Goal: Task Accomplishment & Management: Manage account settings

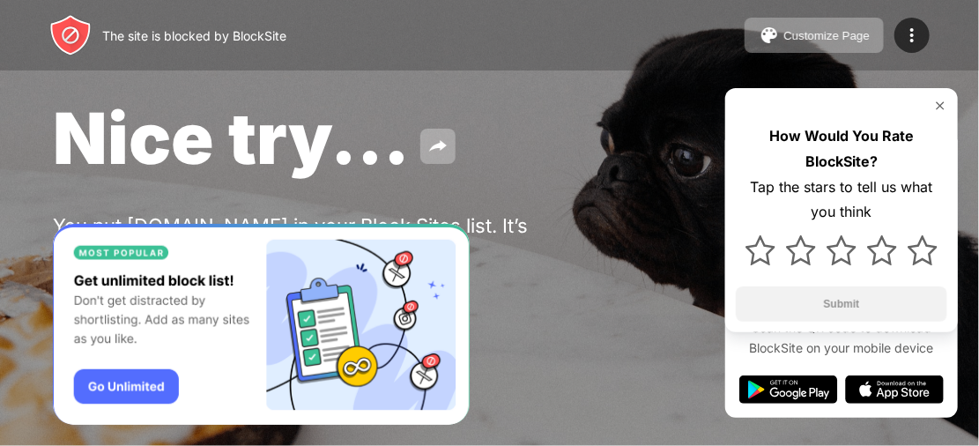
click at [938, 100] on img at bounding box center [940, 106] width 14 height 14
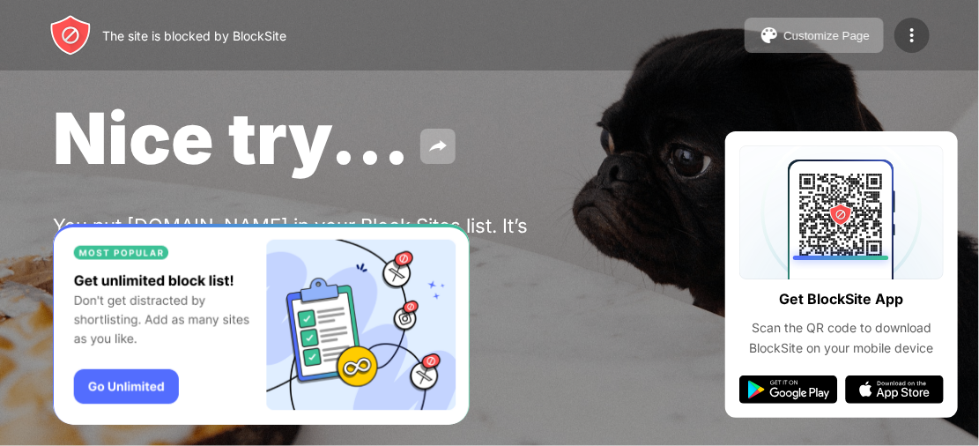
click at [904, 29] on img at bounding box center [911, 35] width 21 height 21
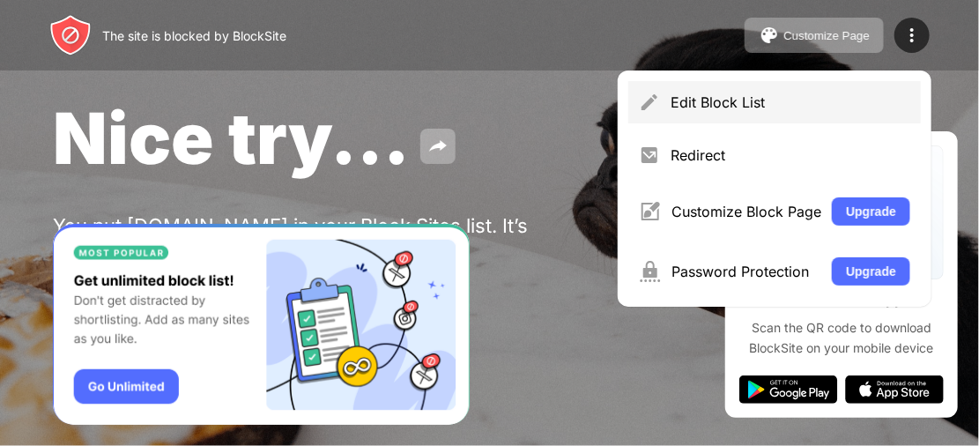
click at [800, 104] on div "Edit Block List" at bounding box center [791, 102] width 240 height 18
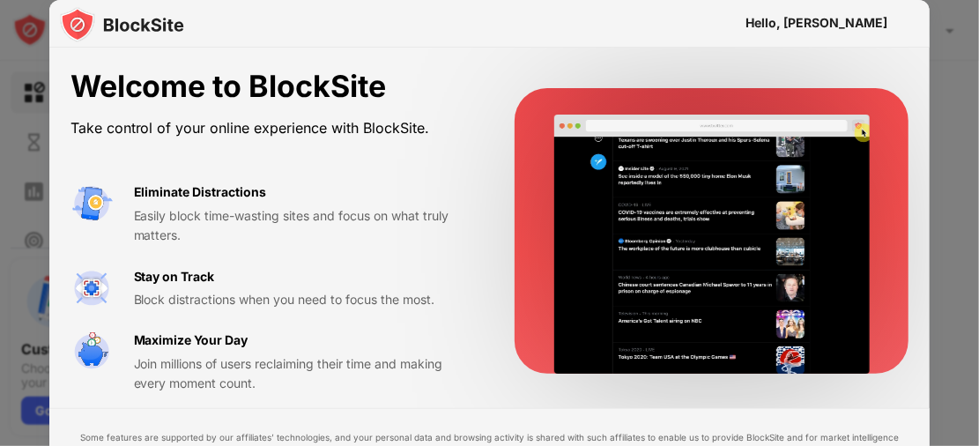
drag, startPoint x: 910, startPoint y: 5, endPoint x: 762, endPoint y: 41, distance: 152.4
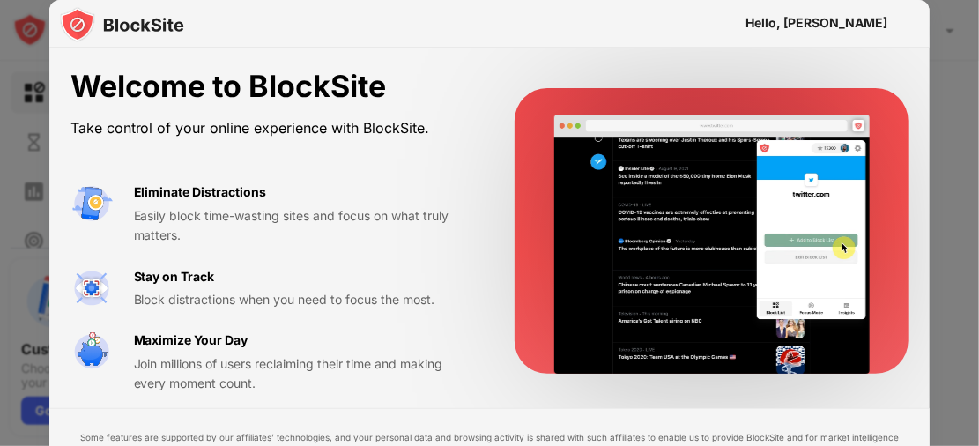
click at [830, 31] on div "Hello, [PERSON_NAME]" at bounding box center [489, 24] width 881 height 48
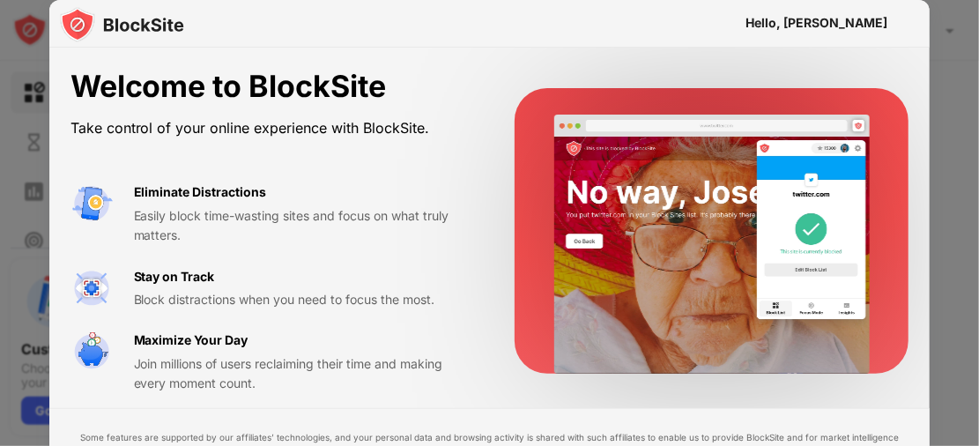
drag, startPoint x: 616, startPoint y: 51, endPoint x: 428, endPoint y: 57, distance: 187.8
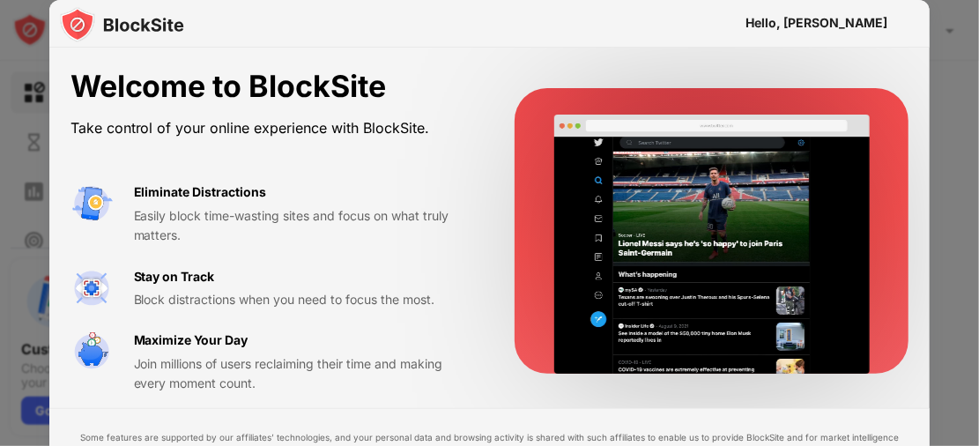
click at [496, 57] on div "Welcome to BlockSite Take control of your online experience with BlockSite. Eli…" at bounding box center [489, 231] width 881 height 367
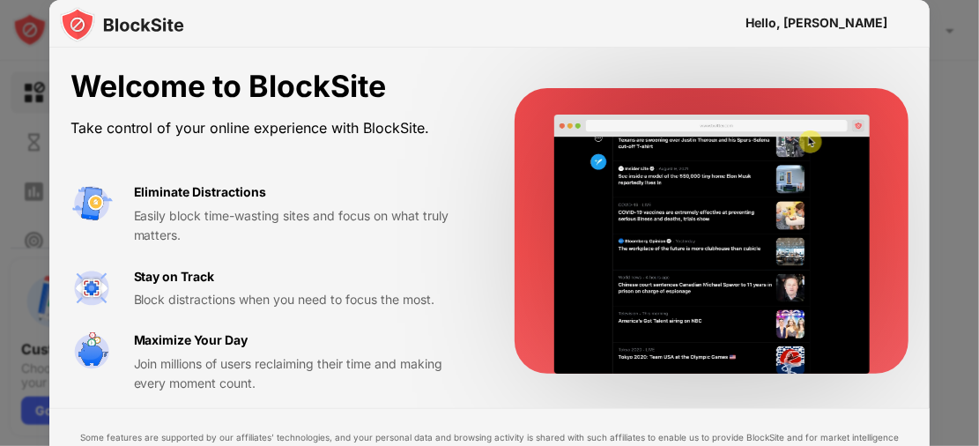
drag, startPoint x: 241, startPoint y: 63, endPoint x: 125, endPoint y: 59, distance: 115.5
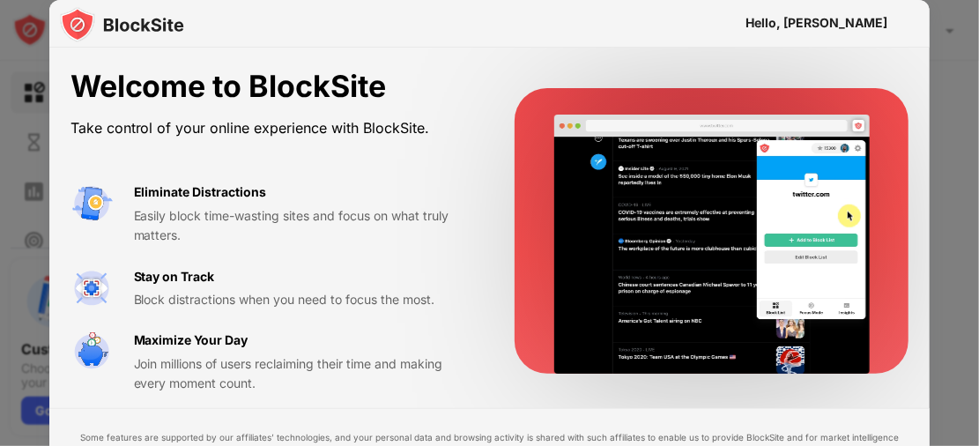
click at [196, 63] on div "Welcome to BlockSite Take control of your online experience with BlockSite. Eli…" at bounding box center [489, 231] width 881 height 367
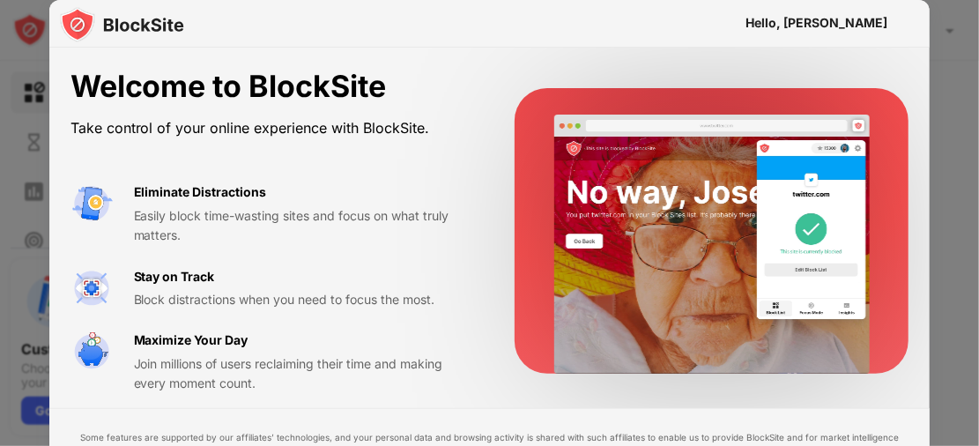
drag, startPoint x: 76, startPoint y: 51, endPoint x: 41, endPoint y: 26, distance: 43.0
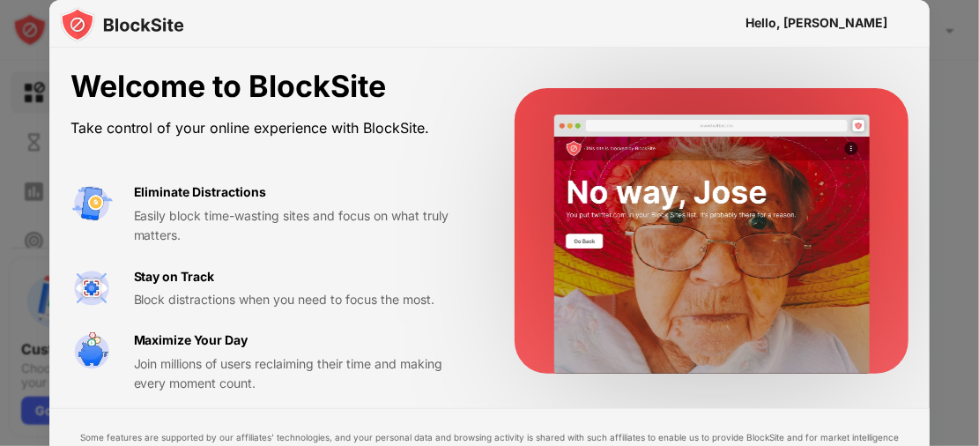
click at [63, 46] on div "Hello, ARYAN Welcome to BlockSite Take control of your online experience with B…" at bounding box center [489, 287] width 881 height 574
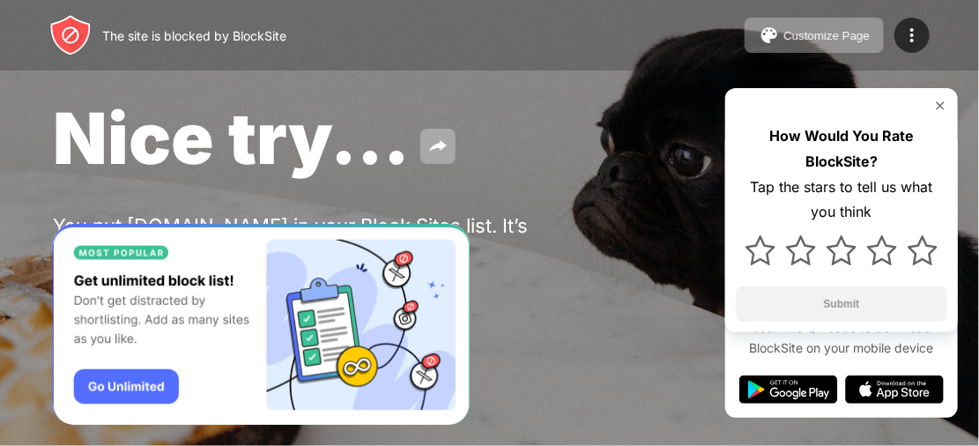
click at [936, 108] on img at bounding box center [940, 106] width 14 height 14
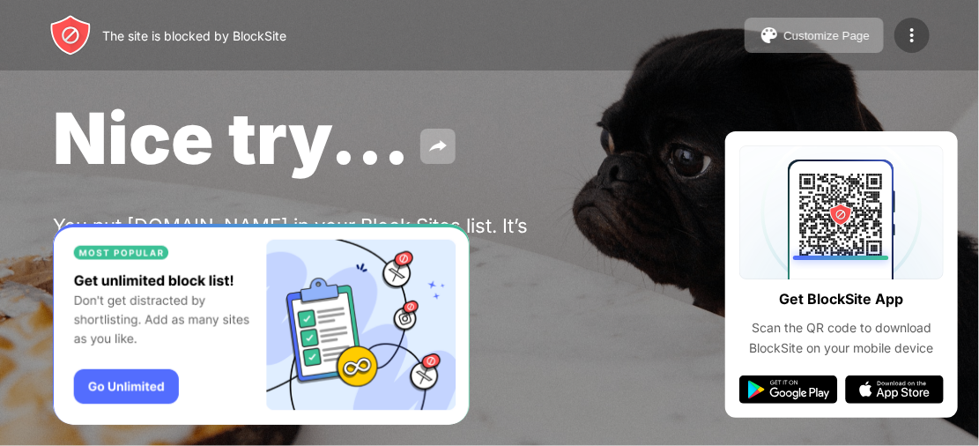
click at [911, 46] on div at bounding box center [911, 35] width 35 height 35
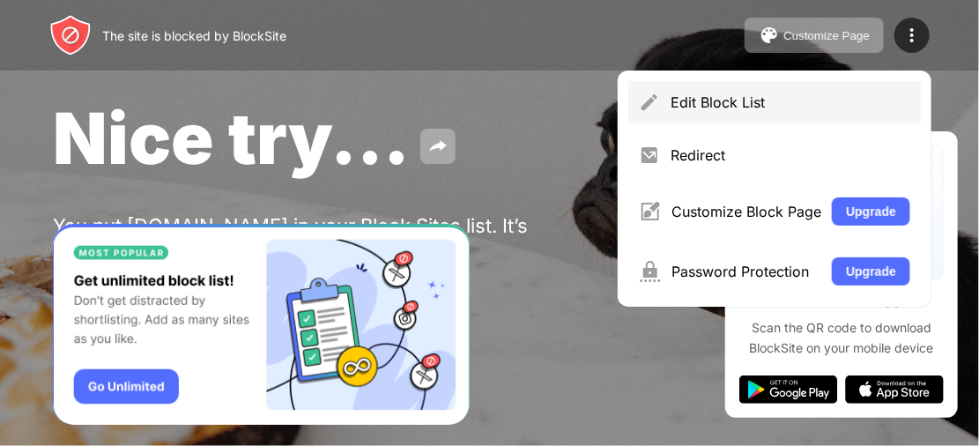
click at [788, 104] on div "Edit Block List" at bounding box center [791, 102] width 240 height 18
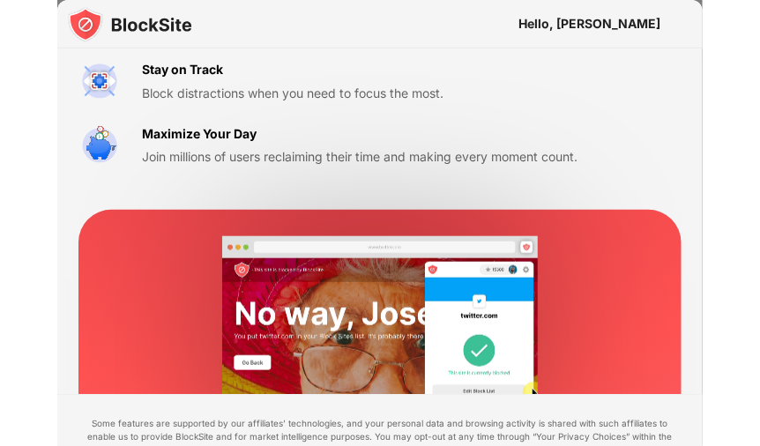
scroll to position [311, 0]
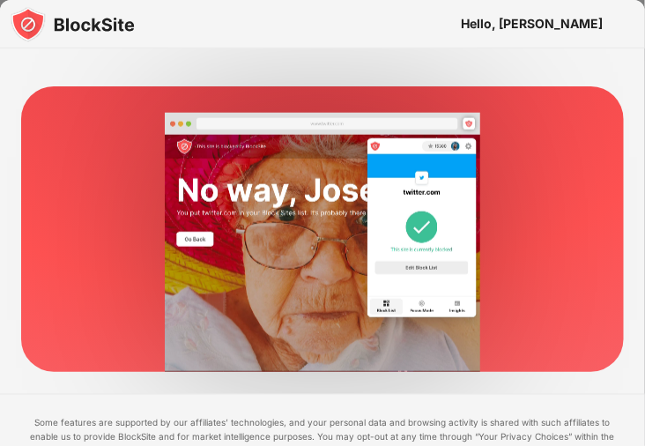
drag, startPoint x: 498, startPoint y: 428, endPoint x: 552, endPoint y: 407, distance: 57.8
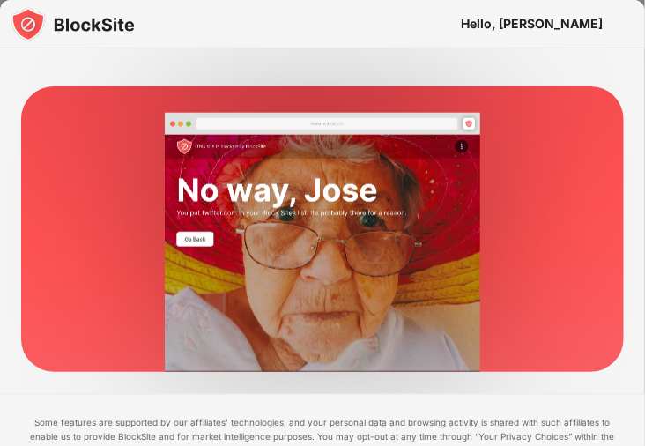
drag, startPoint x: 598, startPoint y: 433, endPoint x: 612, endPoint y: 351, distance: 83.2
click at [612, 351] on div "Welcome to BlockSite Take control of your online experience with BlockSite. Eli…" at bounding box center [322, 150] width 645 height 827
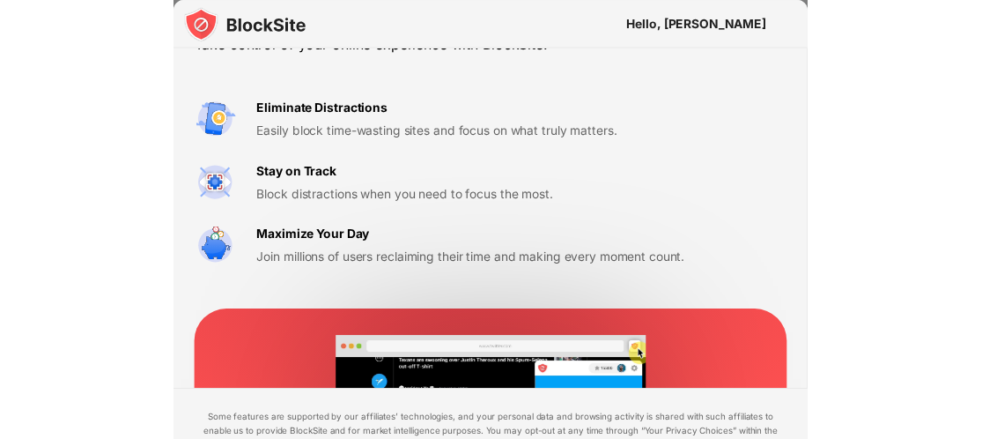
scroll to position [0, 0]
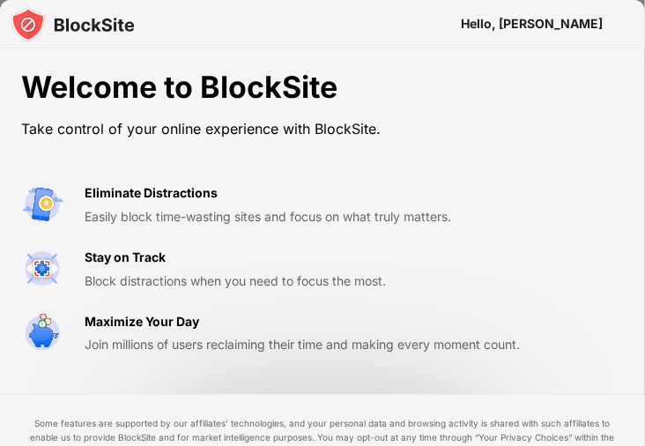
drag, startPoint x: 495, startPoint y: 168, endPoint x: 495, endPoint y: 154, distance: 14.1
click at [495, 156] on div "Welcome to BlockSite Take control of your online experience with BlockSite. Eli…" at bounding box center [270, 212] width 499 height 285
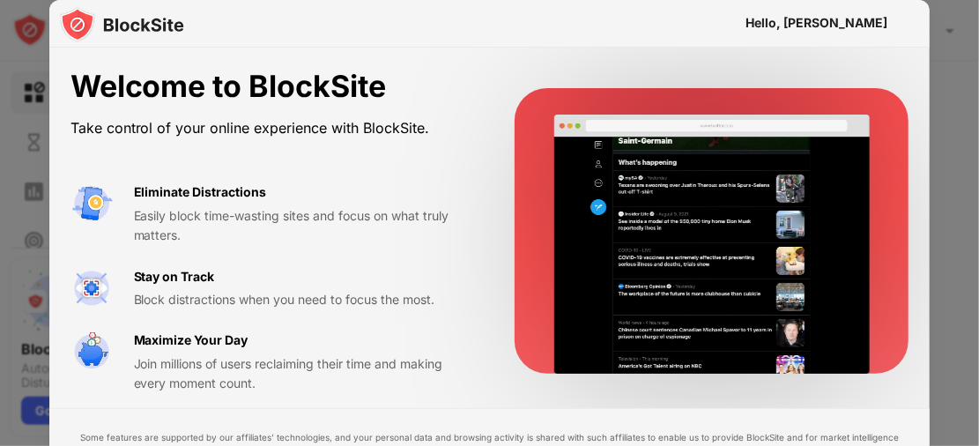
drag, startPoint x: 58, startPoint y: 81, endPoint x: 130, endPoint y: 130, distance: 86.3
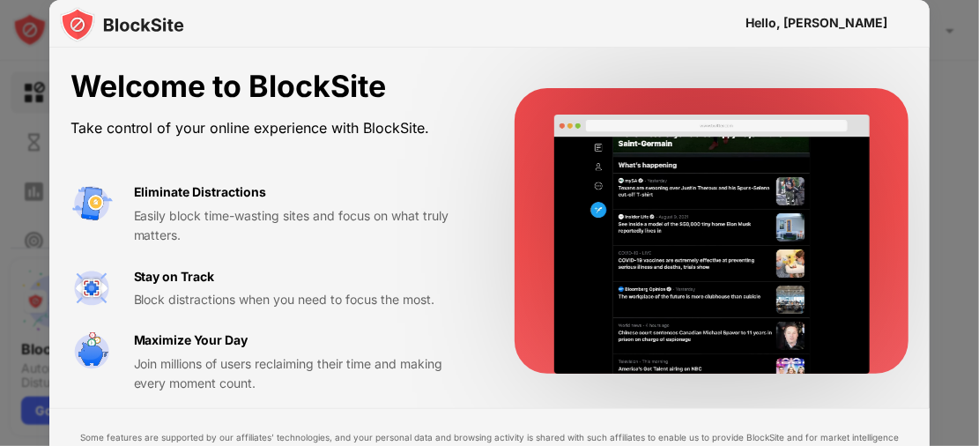
click at [130, 445] on div "Hello, ARYAN Welcome to BlockSite Take control of your online experience with B…" at bounding box center [489, 446] width 979 height 0
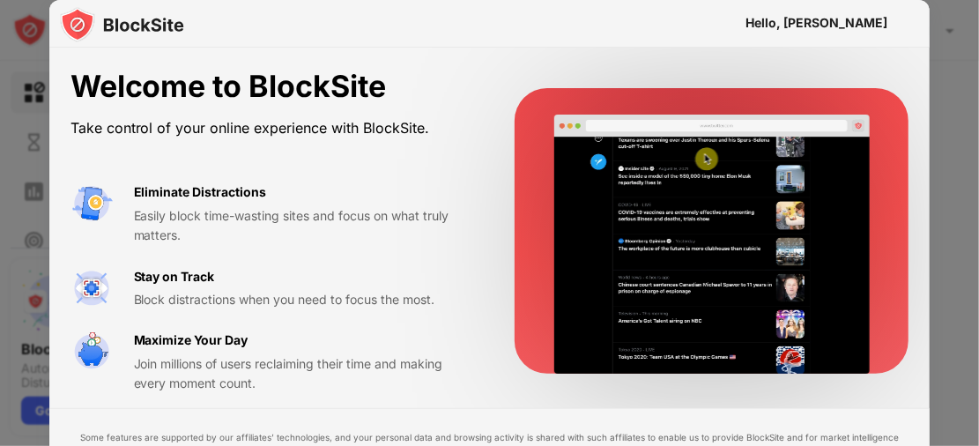
drag, startPoint x: 130, startPoint y: 208, endPoint x: 137, endPoint y: 338, distance: 130.6
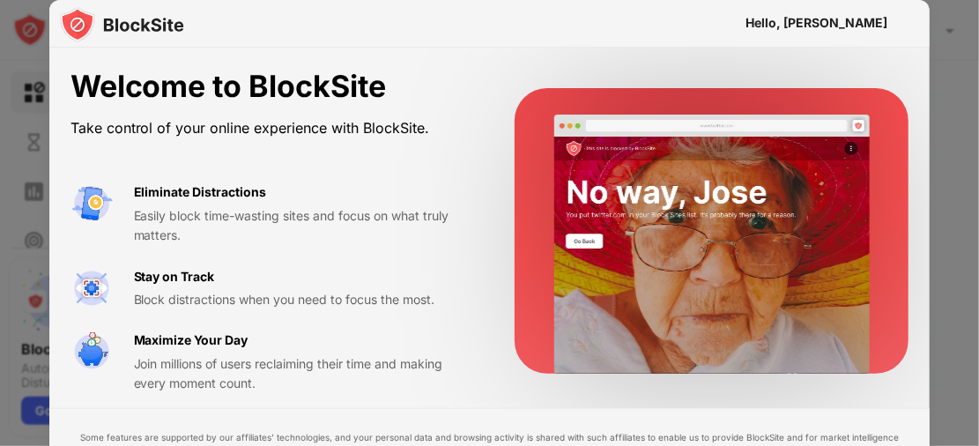
click at [149, 302] on div "Welcome to BlockSite Take control of your online experience with BlockSite. Eli…" at bounding box center [271, 231] width 403 height 325
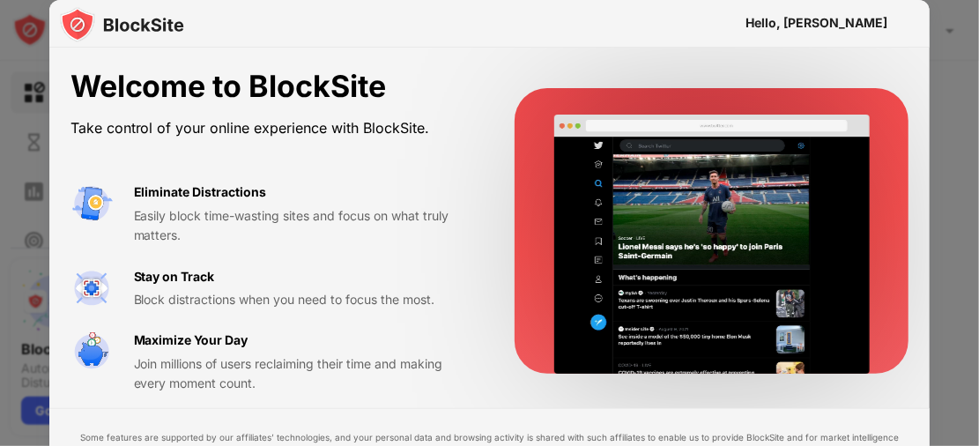
drag, startPoint x: 131, startPoint y: 365, endPoint x: 130, endPoint y: 413, distance: 48.5
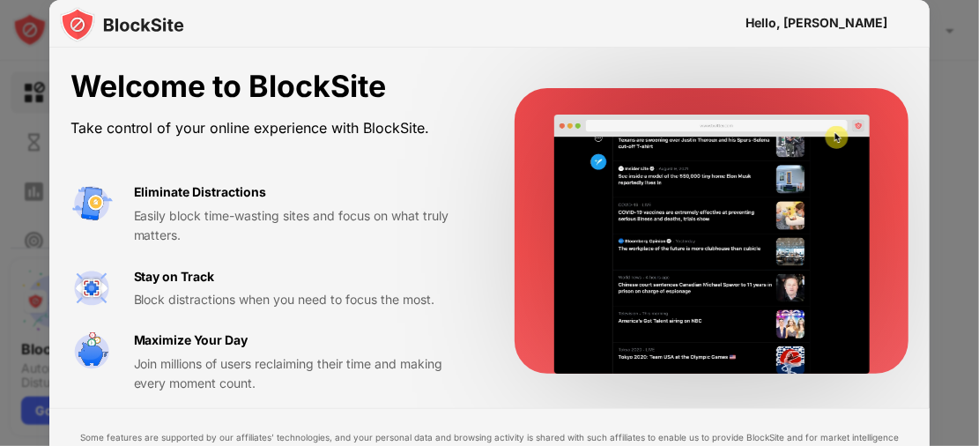
click at [130, 413] on div "Welcome to BlockSite Take control of your online experience with BlockSite. Eli…" at bounding box center [489, 311] width 881 height 526
drag, startPoint x: 130, startPoint y: 413, endPoint x: 150, endPoint y: 432, distance: 27.4
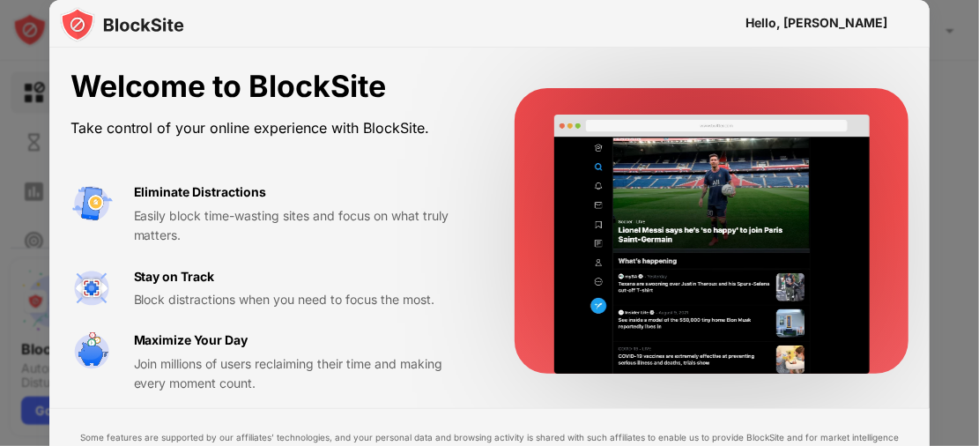
drag, startPoint x: 660, startPoint y: 392, endPoint x: 659, endPoint y: 472, distance: 80.2
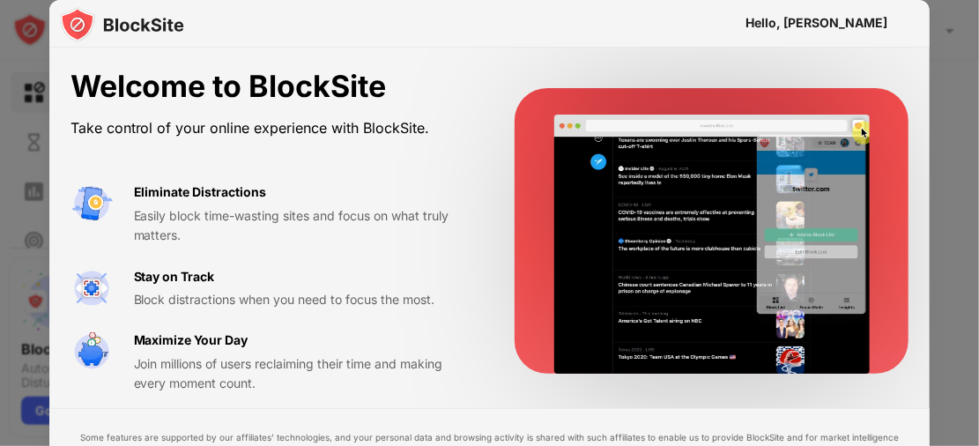
click at [659, 445] on html "Block Sites Usage Limit Insights Focus Mode Password Protection Custom Block Pa…" at bounding box center [489, 223] width 979 height 446
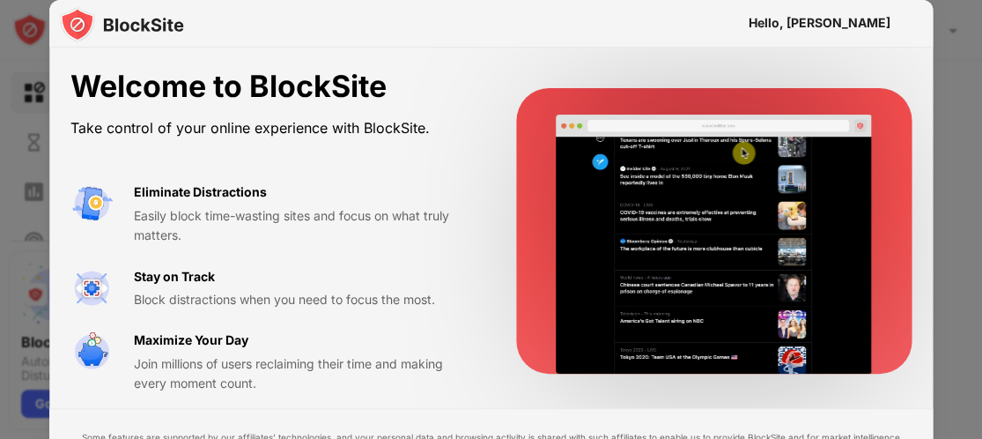
drag, startPoint x: 443, startPoint y: 103, endPoint x: 473, endPoint y: -31, distance: 137.2
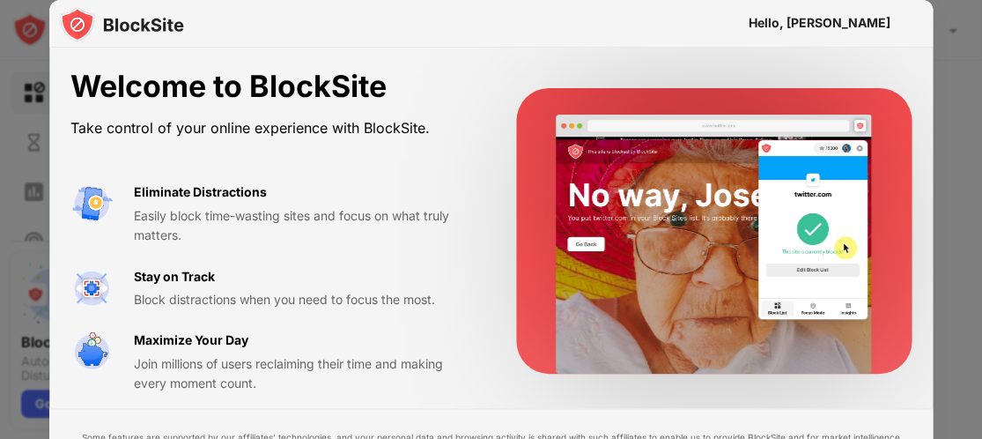
click at [473, 0] on html "Block Sites Usage Limit Insights Focus Mode Password Protection Custom Block Pa…" at bounding box center [491, 219] width 982 height 439
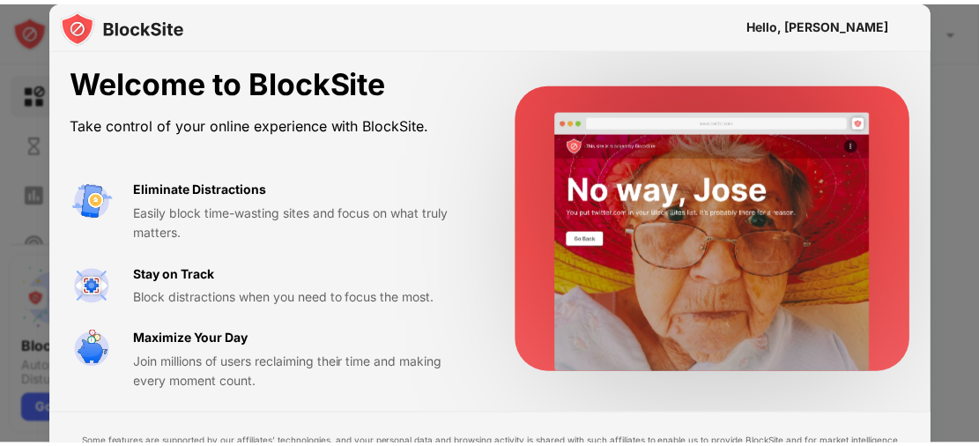
scroll to position [8, 0]
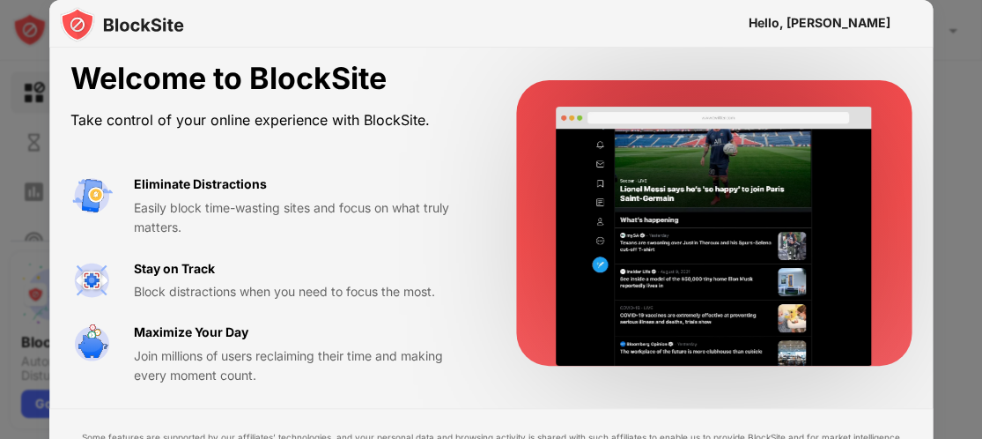
drag, startPoint x: 488, startPoint y: 338, endPoint x: 511, endPoint y: 161, distance: 178.6
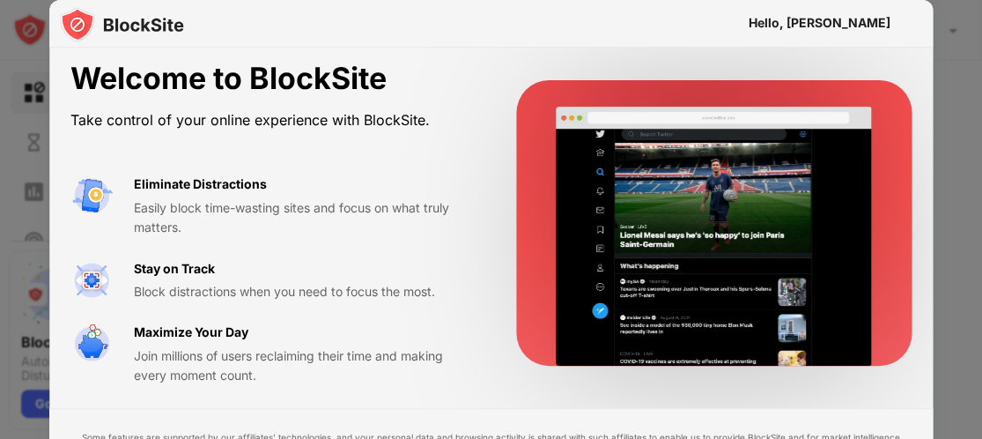
click at [497, 196] on div "Welcome to BlockSite Take control of your online experience with BlockSite. Eli…" at bounding box center [491, 223] width 885 height 367
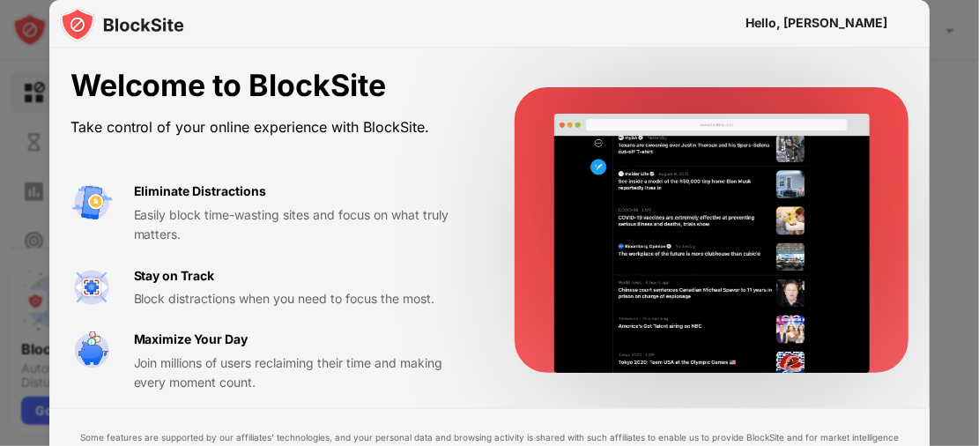
scroll to position [0, 0]
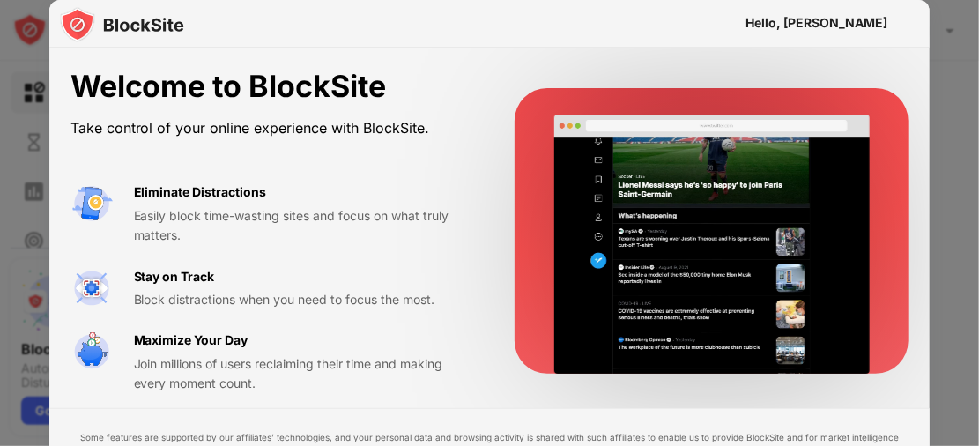
click at [863, 34] on div "Hello, [PERSON_NAME]" at bounding box center [816, 23] width 142 height 33
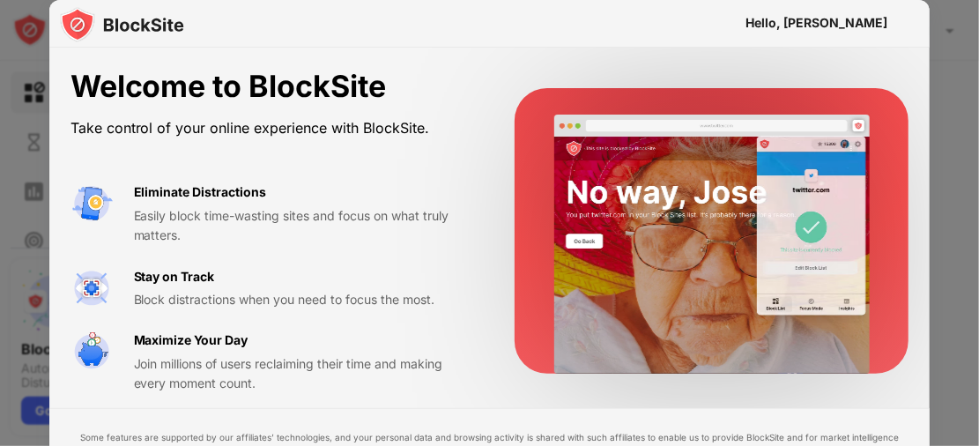
drag, startPoint x: 862, startPoint y: 33, endPoint x: 692, endPoint y: 32, distance: 170.1
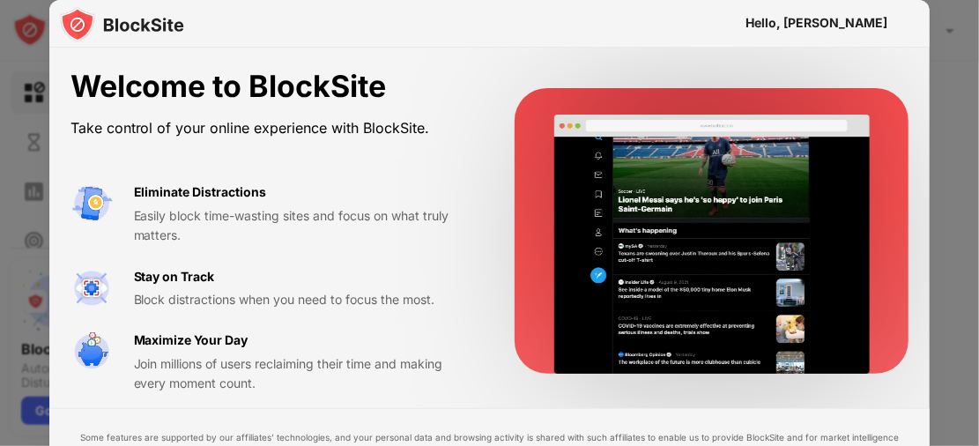
click at [808, 32] on div "Hello, [PERSON_NAME]" at bounding box center [816, 23] width 142 height 33
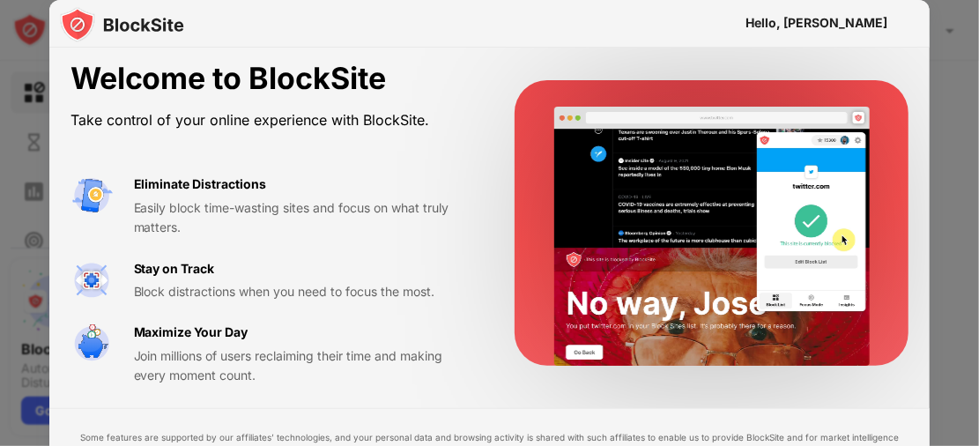
scroll to position [9, 0]
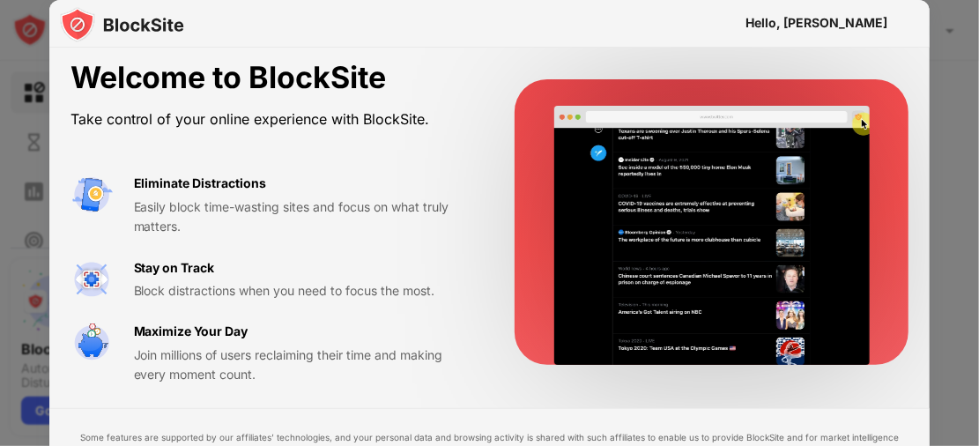
click at [655, 363] on video at bounding box center [711, 235] width 315 height 259
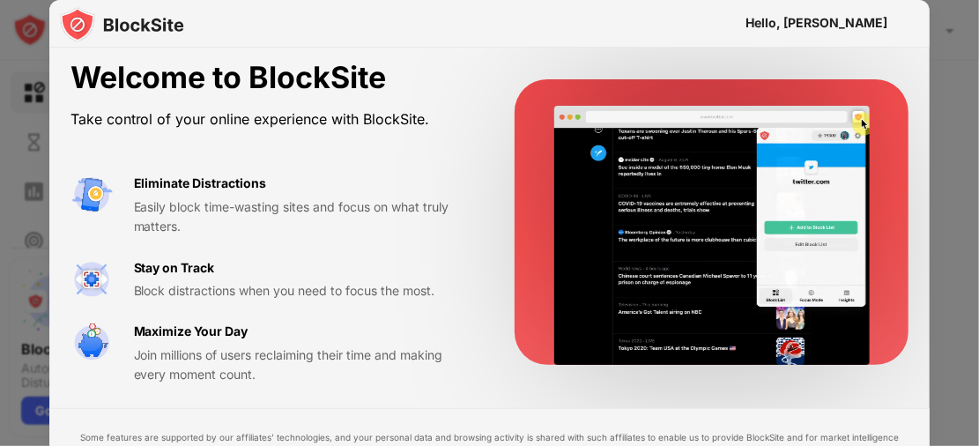
click at [655, 359] on video at bounding box center [711, 235] width 315 height 259
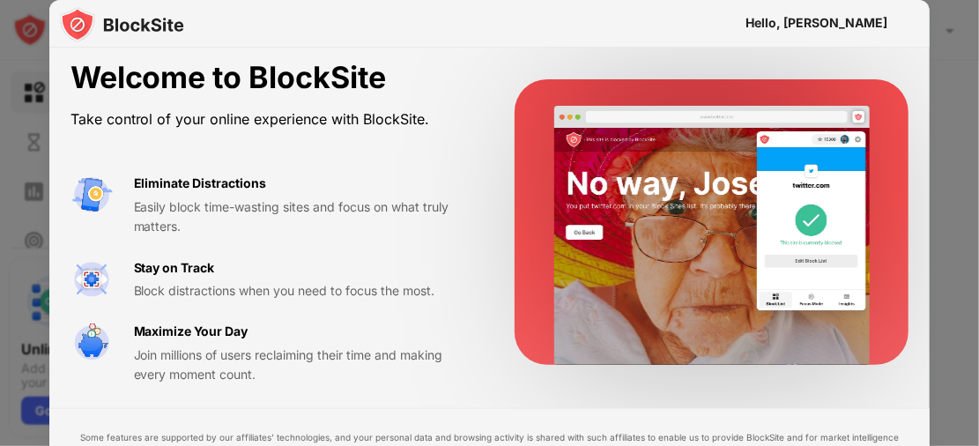
drag, startPoint x: 816, startPoint y: 425, endPoint x: 828, endPoint y: 307, distance: 118.7
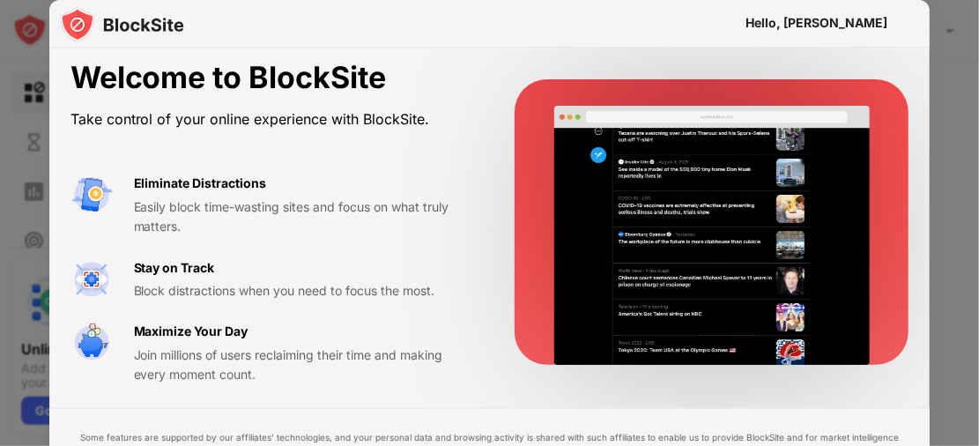
click at [828, 307] on div "Welcome to BlockSite Take control of your online experience with BlockSite. Eli…" at bounding box center [489, 302] width 881 height 526
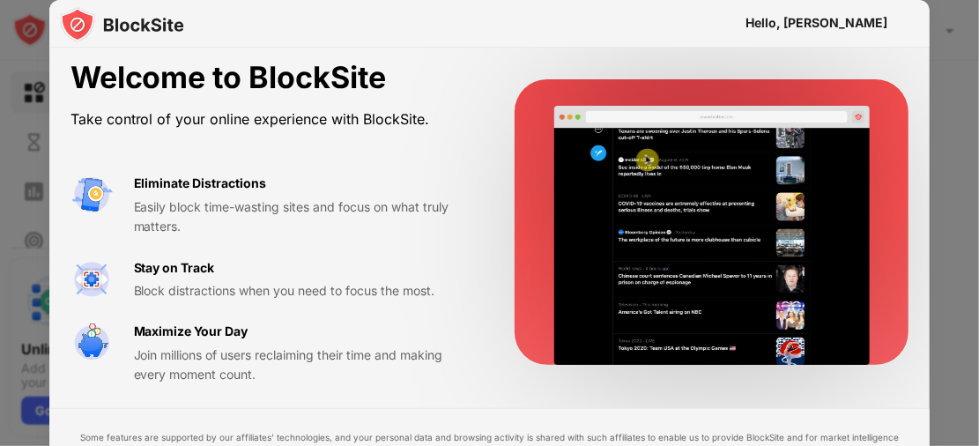
click at [965, 64] on div at bounding box center [489, 223] width 979 height 446
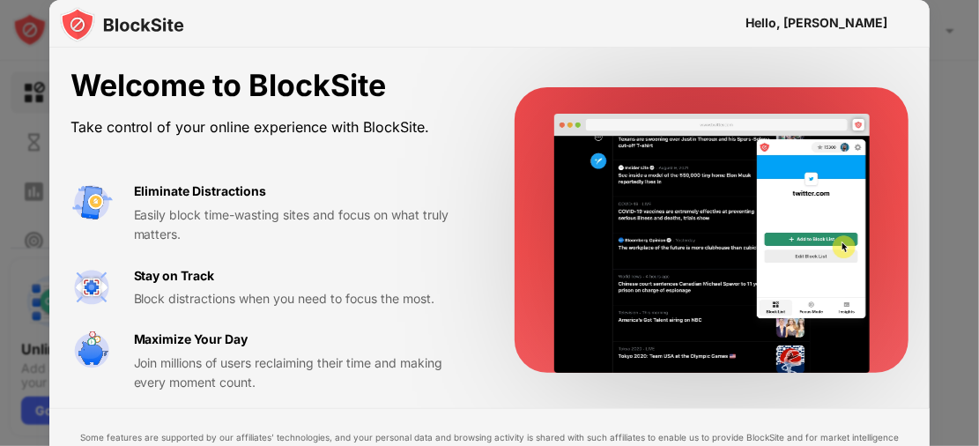
scroll to position [0, 0]
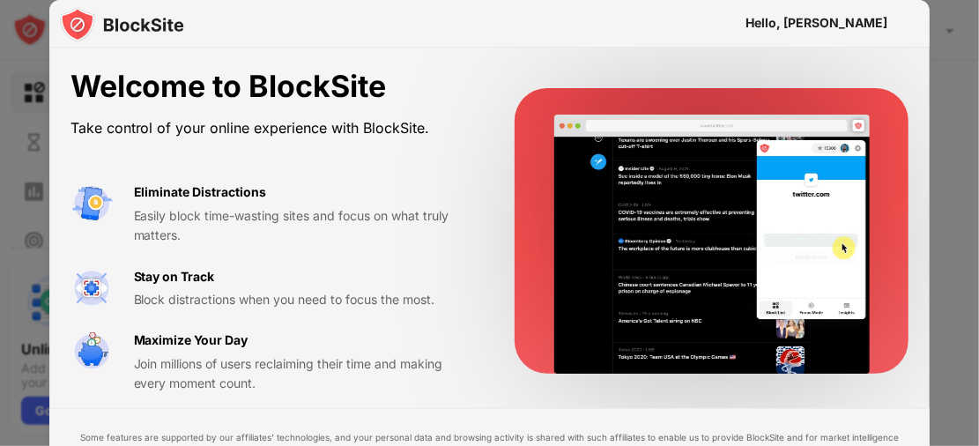
drag, startPoint x: 4, startPoint y: 150, endPoint x: 11, endPoint y: 145, distance: 9.1
click at [7, 149] on div at bounding box center [489, 223] width 979 height 446
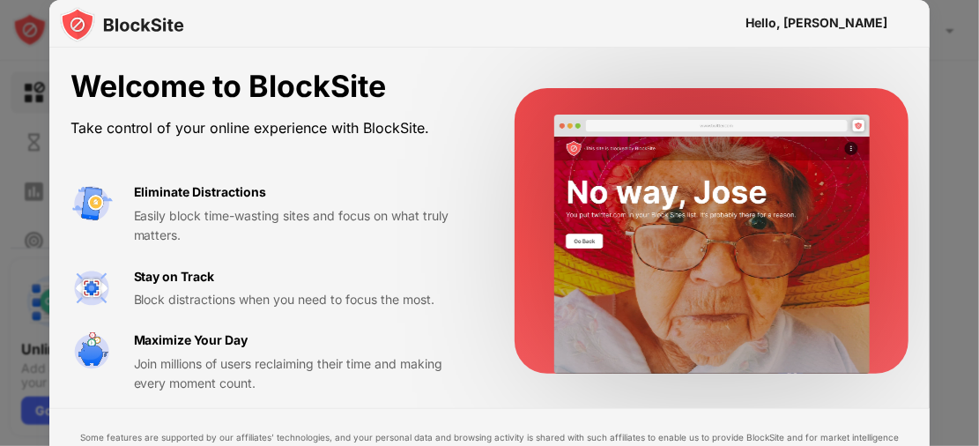
drag, startPoint x: 11, startPoint y: 145, endPoint x: 24, endPoint y: 132, distance: 18.1
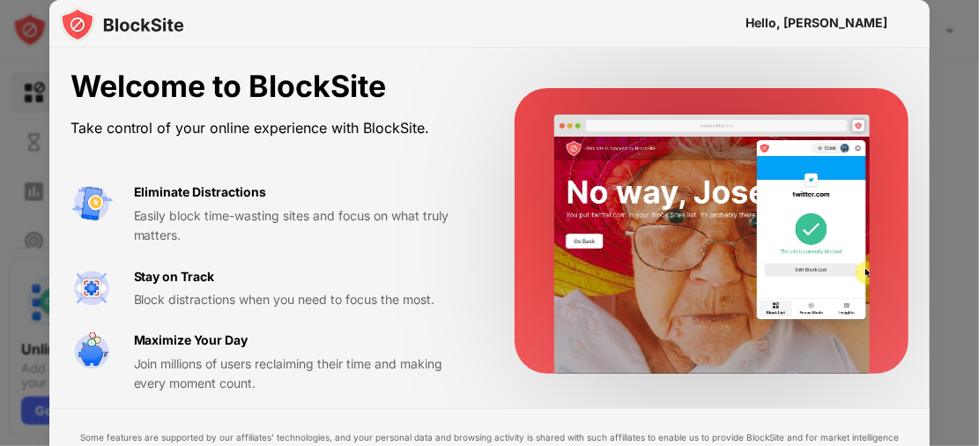
click at [15, 142] on div at bounding box center [489, 223] width 979 height 446
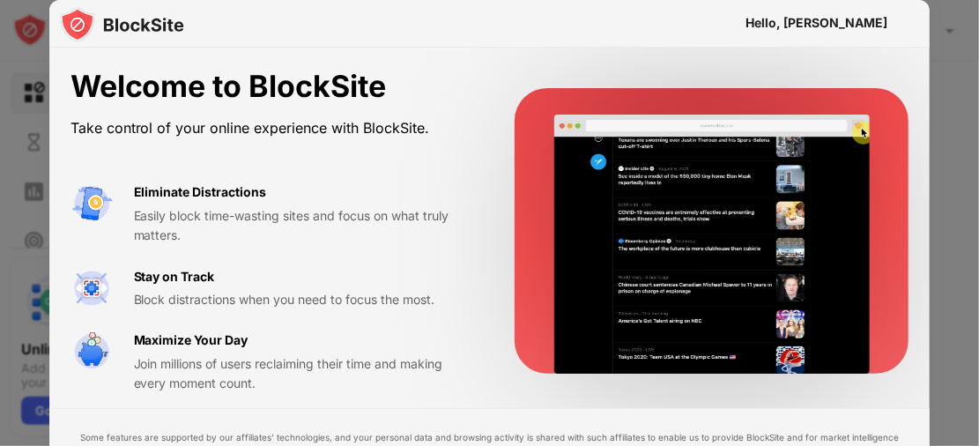
drag, startPoint x: 26, startPoint y: 126, endPoint x: 64, endPoint y: 20, distance: 112.3
click at [35, 96] on div at bounding box center [489, 223] width 979 height 446
click at [862, 134] on div at bounding box center [712, 230] width 394 height 285
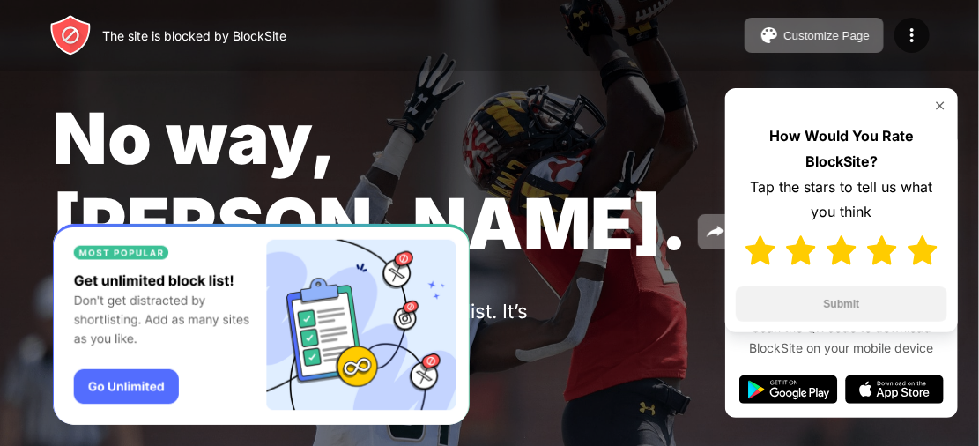
click at [916, 259] on img at bounding box center [923, 250] width 30 height 30
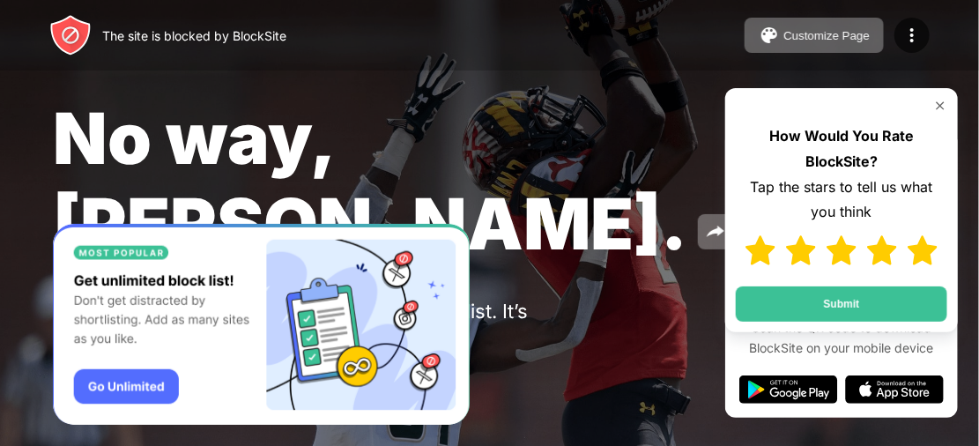
click at [893, 284] on div "How Would You Rate BlockSite? Tap the stars to tell us what you think Submit" at bounding box center [841, 210] width 233 height 244
click at [889, 293] on button "Submit" at bounding box center [841, 303] width 211 height 35
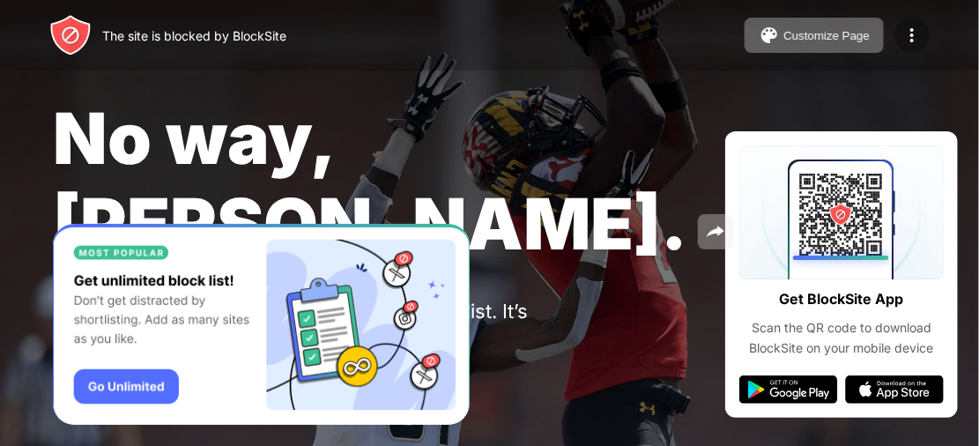
click at [913, 44] on img at bounding box center [911, 35] width 21 height 21
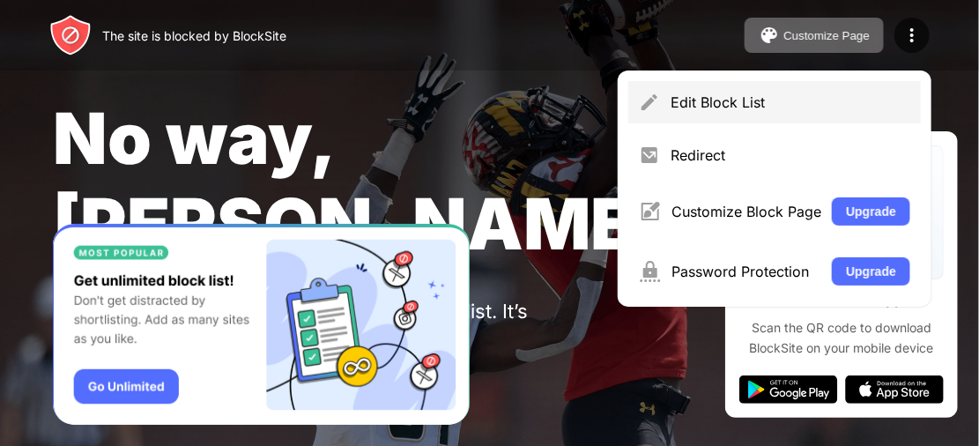
click at [804, 110] on div "Edit Block List" at bounding box center [791, 102] width 240 height 18
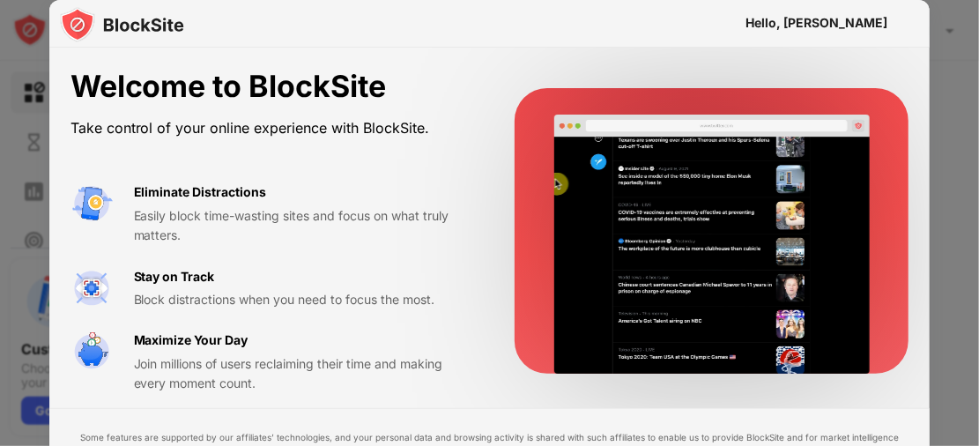
drag, startPoint x: 823, startPoint y: 103, endPoint x: 813, endPoint y: 141, distance: 39.1
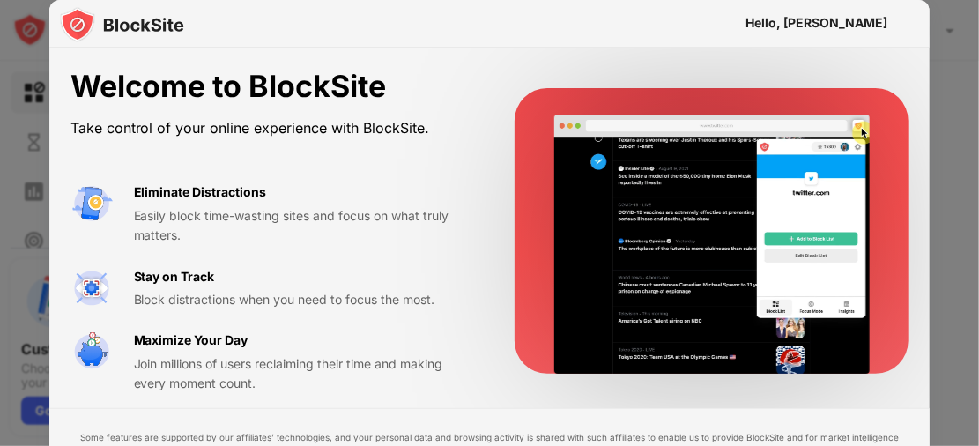
click at [823, 107] on div at bounding box center [712, 230] width 394 height 285
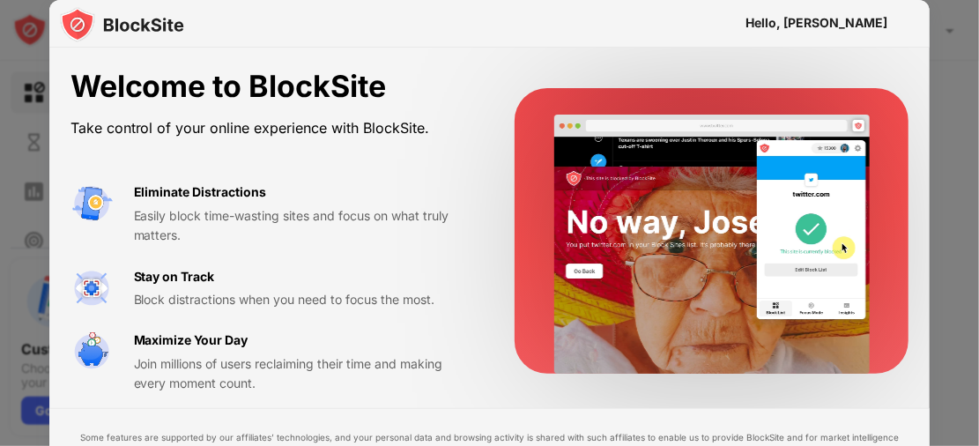
drag, startPoint x: 813, startPoint y: 141, endPoint x: 798, endPoint y: 207, distance: 67.8
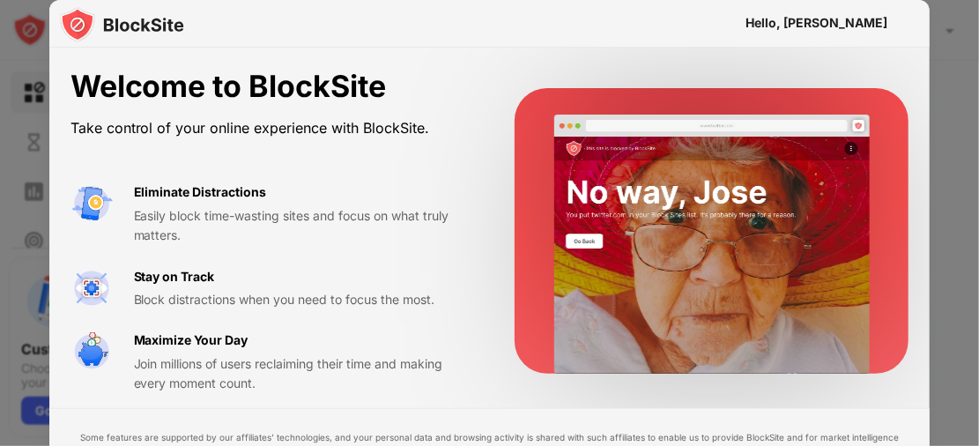
click at [800, 207] on video at bounding box center [711, 244] width 315 height 259
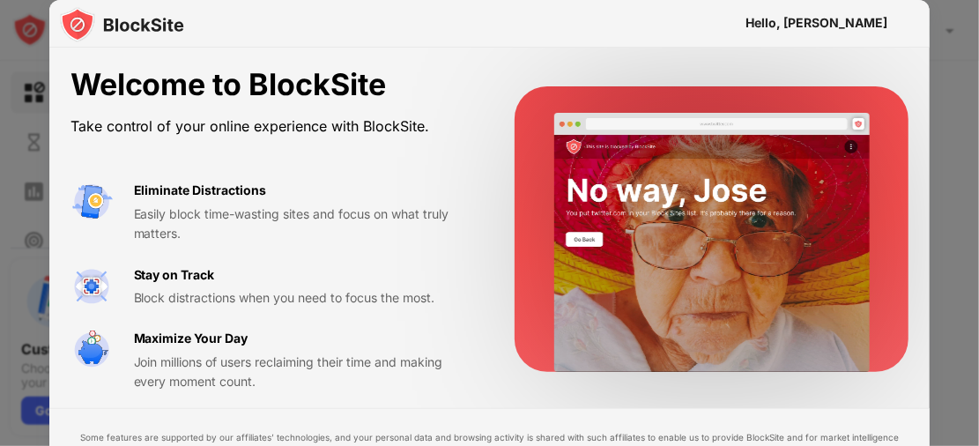
scroll to position [9, 0]
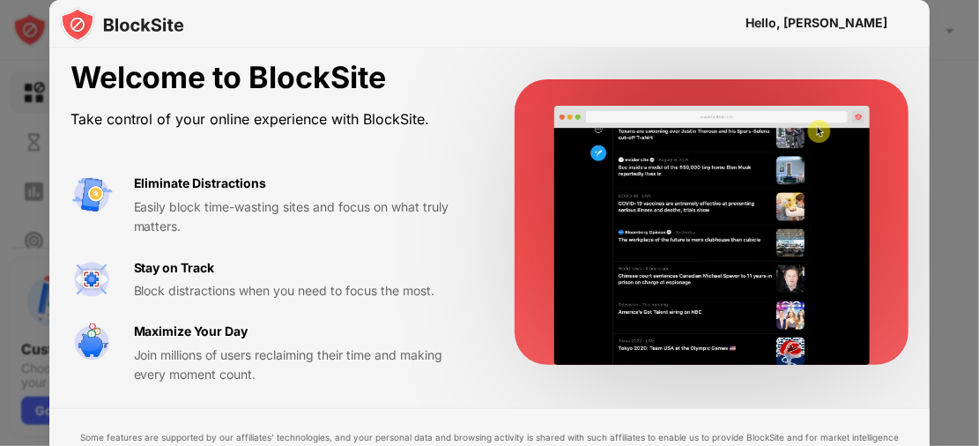
drag, startPoint x: 139, startPoint y: 421, endPoint x: 263, endPoint y: 422, distance: 123.4
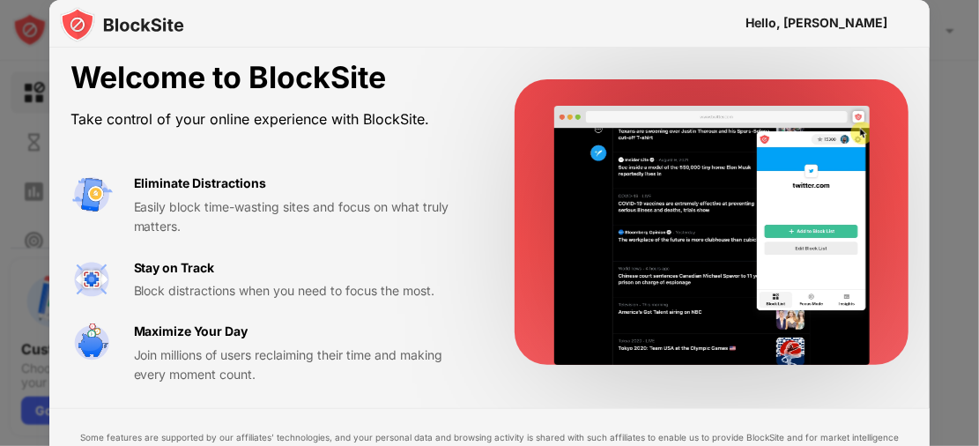
click at [174, 303] on div "Welcome to BlockSite Take control of your online experience with BlockSite. Eli…" at bounding box center [489, 302] width 881 height 526
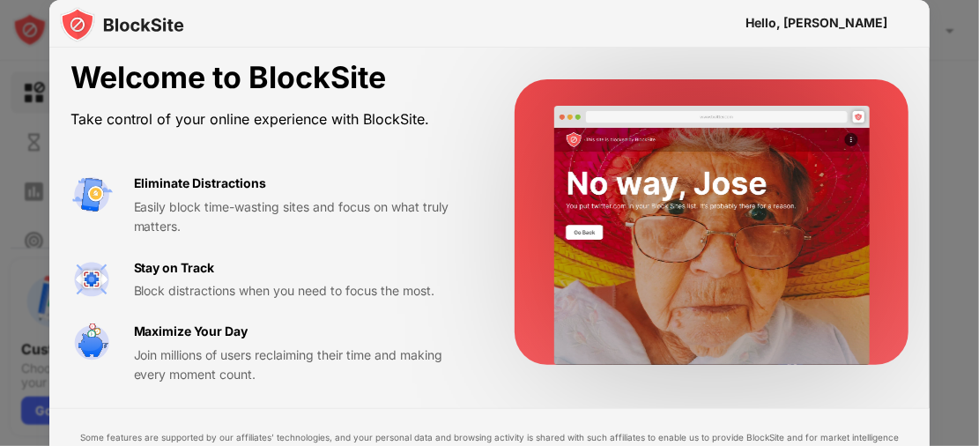
click at [846, 435] on div "Some features are supported by our affiliates’ technologies, and your personal …" at bounding box center [489, 451] width 839 height 42
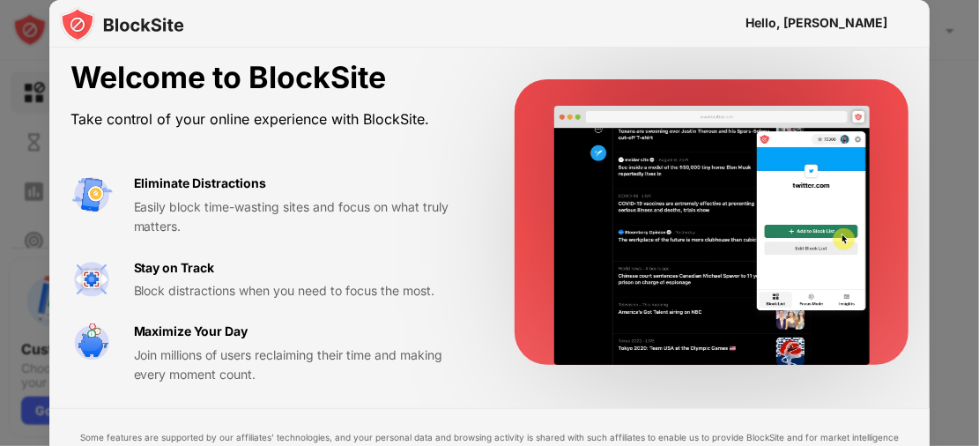
drag, startPoint x: 441, startPoint y: 226, endPoint x: 434, endPoint y: 312, distance: 85.8
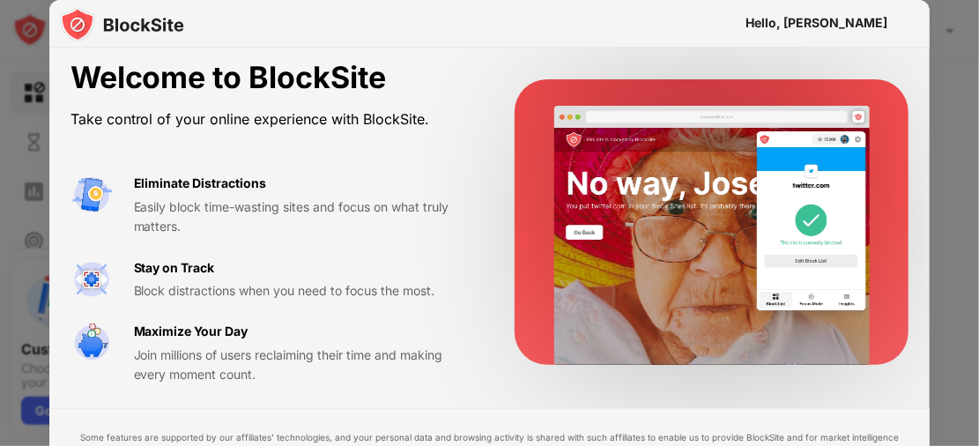
click at [434, 312] on div "Eliminate Distractions Easily block time-wasting sites and focus on what truly …" at bounding box center [271, 279] width 403 height 211
drag, startPoint x: 850, startPoint y: 118, endPoint x: 567, endPoint y: 397, distance: 398.2
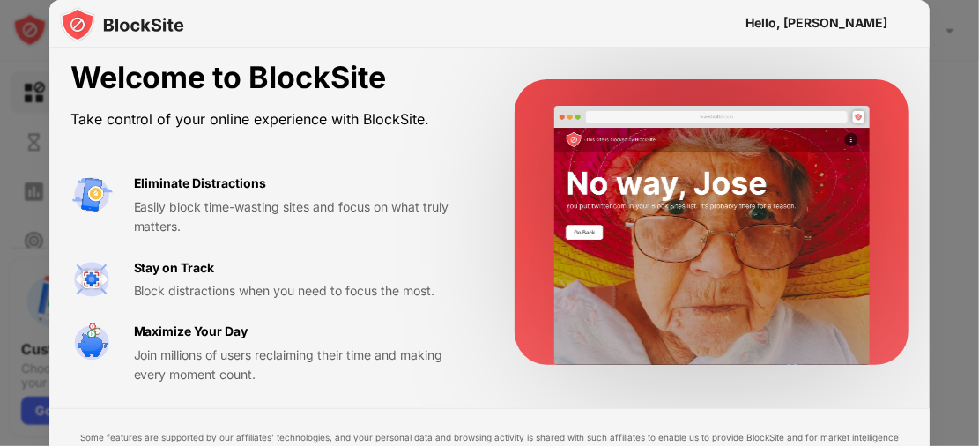
click at [623, 405] on div "Welcome to BlockSite Take control of your online experience with BlockSite. Eli…" at bounding box center [489, 302] width 881 height 526
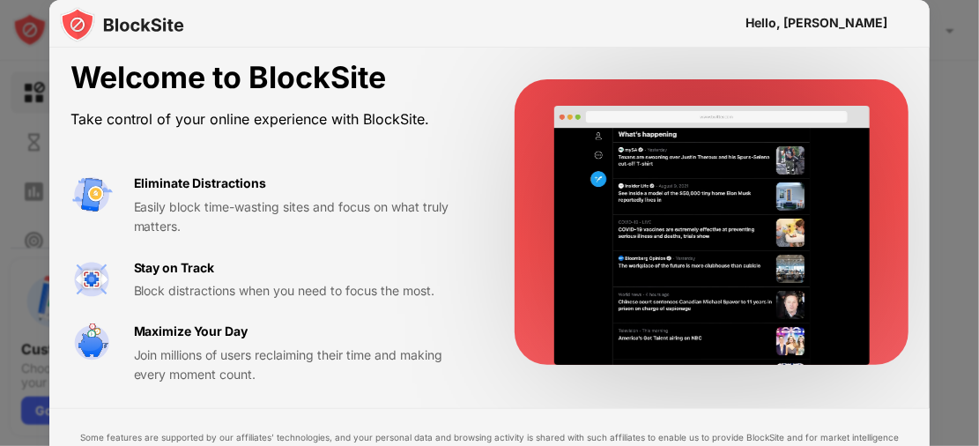
drag, startPoint x: 502, startPoint y: 396, endPoint x: 455, endPoint y: 248, distance: 154.7
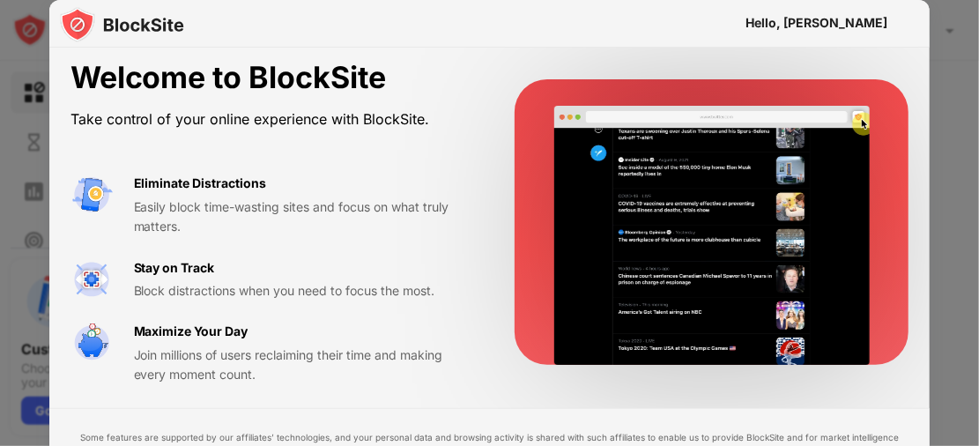
click at [467, 246] on div "Welcome to BlockSite Take control of your online experience with BlockSite. Eli…" at bounding box center [489, 222] width 881 height 367
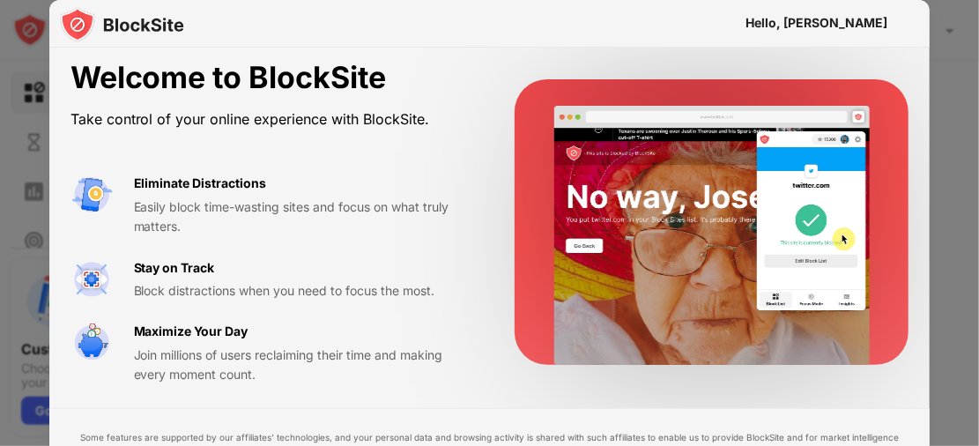
drag, startPoint x: 428, startPoint y: 282, endPoint x: 440, endPoint y: 262, distance: 23.3
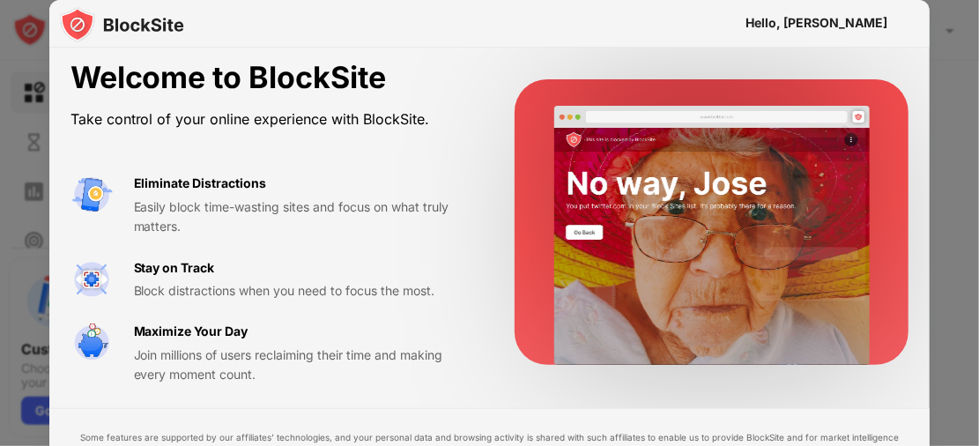
click at [438, 263] on div "Stay on Track Block distractions when you need to focus the most." at bounding box center [303, 279] width 339 height 43
